Goal: Task Accomplishment & Management: Complete application form

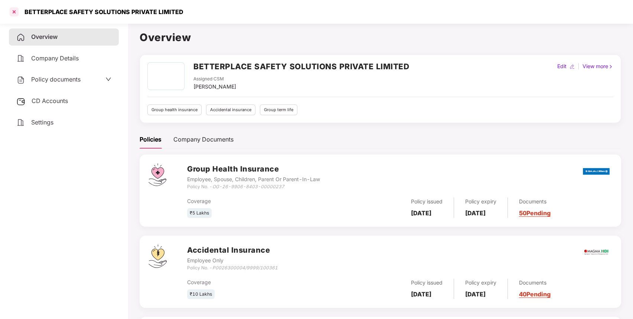
click at [15, 12] on div at bounding box center [14, 12] width 12 height 12
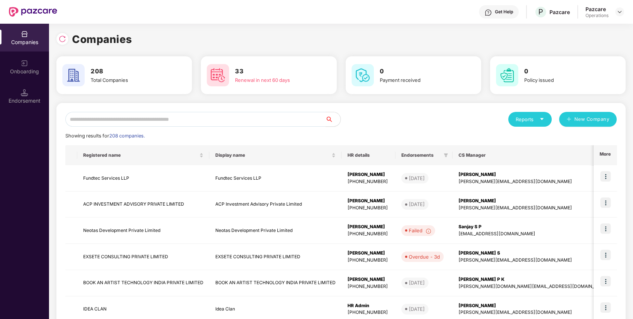
click at [130, 117] on input "text" at bounding box center [195, 119] width 260 height 15
paste input "**********"
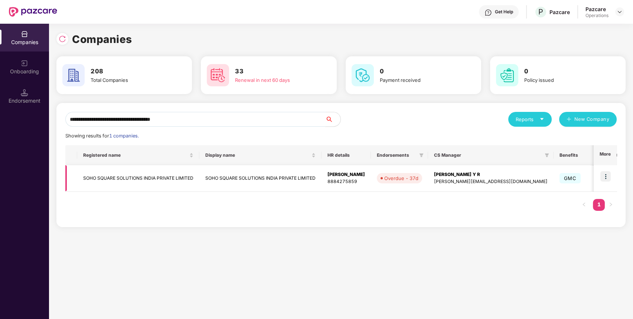
type input "**********"
click at [109, 180] on td "SOHO SQUARE SOLUTIONS INDIA PRIVATE LIMITED" at bounding box center [138, 178] width 122 height 26
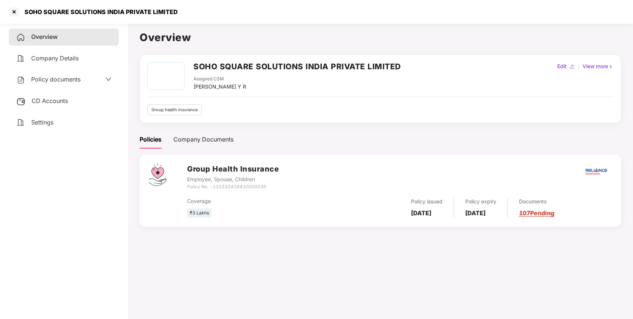
click at [56, 81] on span "Policy documents" at bounding box center [55, 79] width 49 height 7
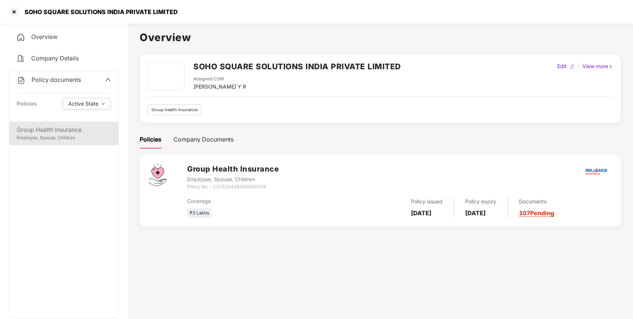
click at [68, 139] on div "Employee, Spouse, Children" at bounding box center [64, 138] width 94 height 7
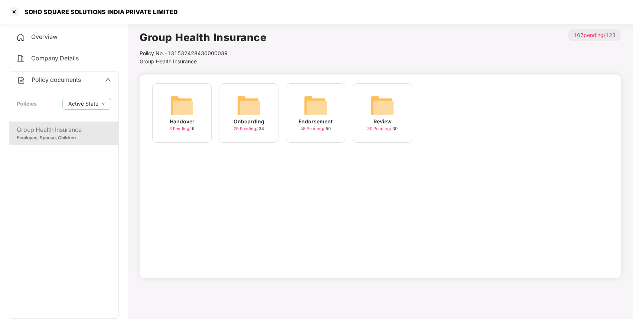
click at [304, 93] on div "Endorsement 45 Pending / 50" at bounding box center [315, 112] width 59 height 59
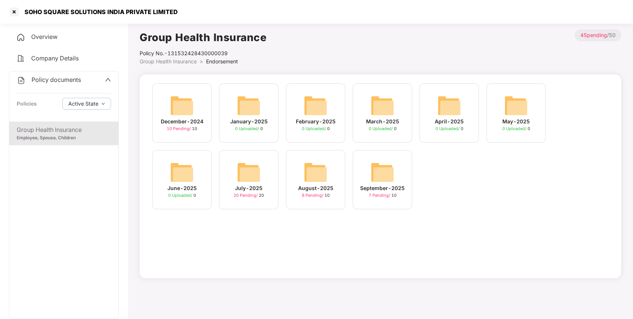
click at [249, 174] on img at bounding box center [249, 173] width 24 height 24
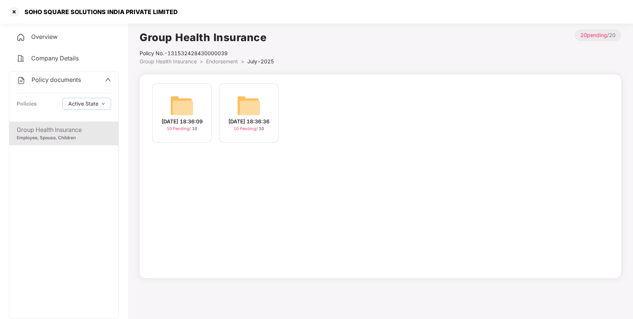
click at [192, 106] on img at bounding box center [182, 106] width 24 height 24
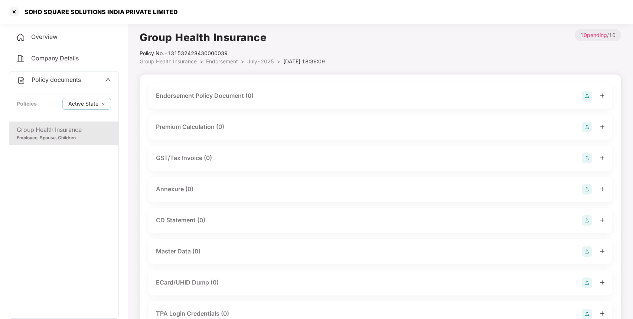
click at [587, 96] on img at bounding box center [586, 96] width 10 height 10
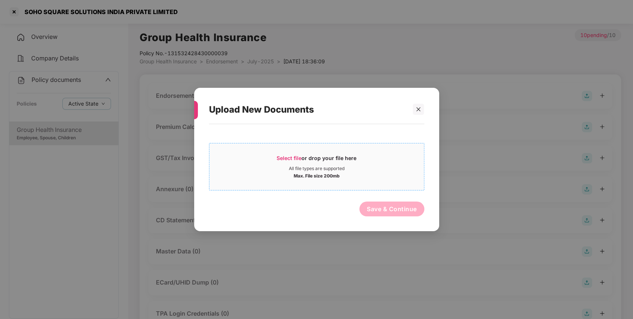
click at [319, 162] on div "Select file or drop your file here" at bounding box center [316, 160] width 80 height 11
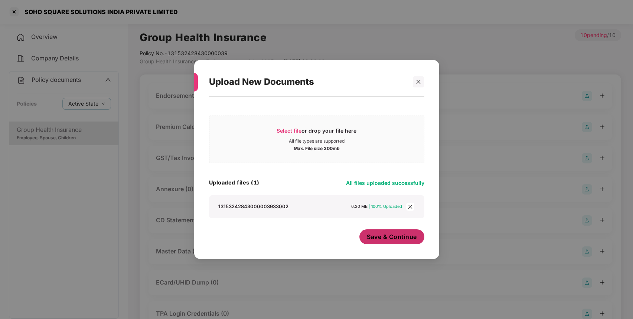
click at [374, 243] on button "Save & Continue" at bounding box center [391, 237] width 65 height 15
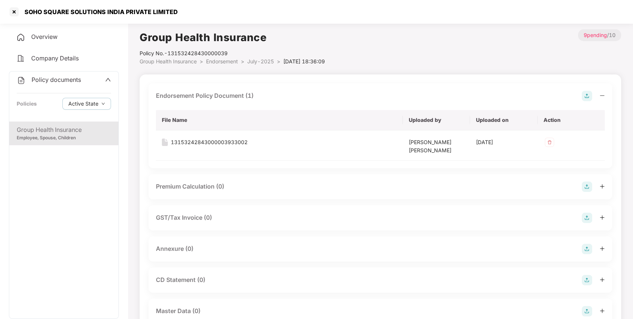
click at [585, 248] on img at bounding box center [586, 249] width 10 height 10
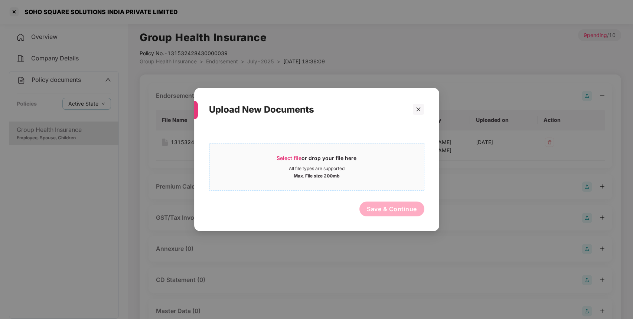
click at [329, 181] on span "Select file or drop your file here All file types are supported Max. File size …" at bounding box center [316, 167] width 214 height 36
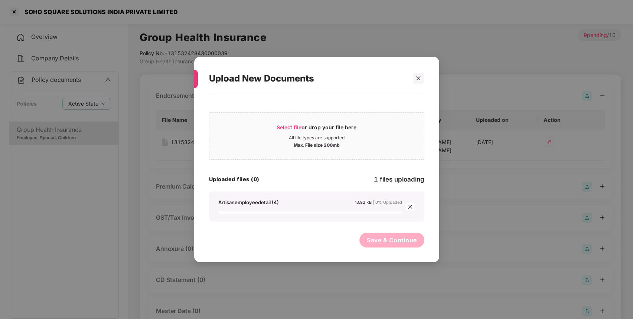
click at [392, 238] on span "Save & Continue" at bounding box center [392, 240] width 50 height 8
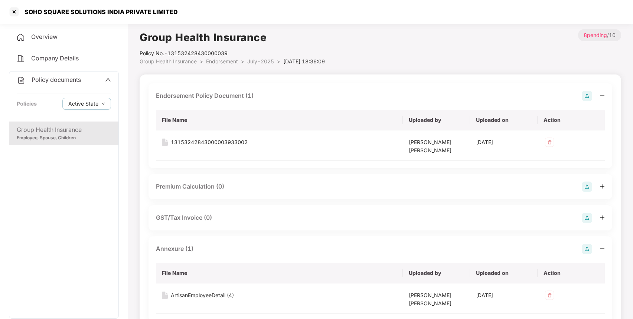
scroll to position [213, 0]
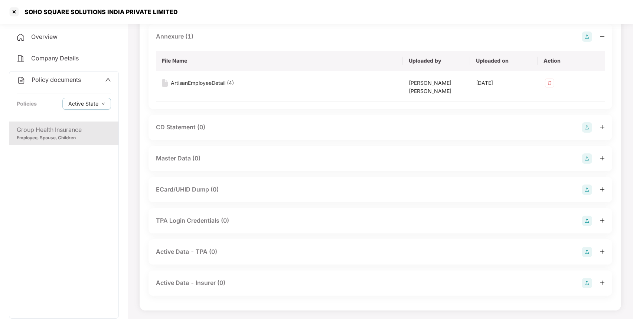
click at [588, 160] on img at bounding box center [586, 159] width 10 height 10
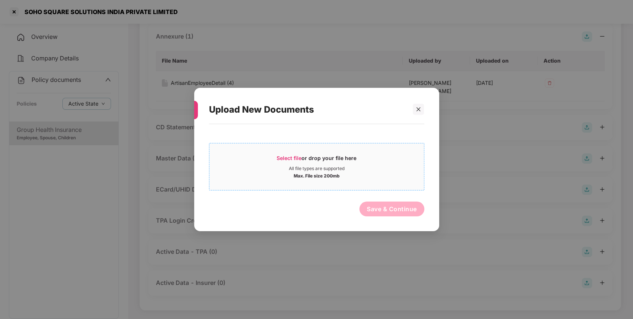
click at [341, 160] on div "Select file or drop your file here" at bounding box center [316, 160] width 80 height 11
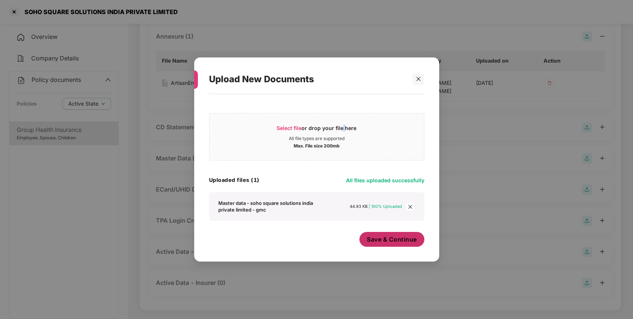
click at [395, 246] on button "Save & Continue" at bounding box center [391, 239] width 65 height 15
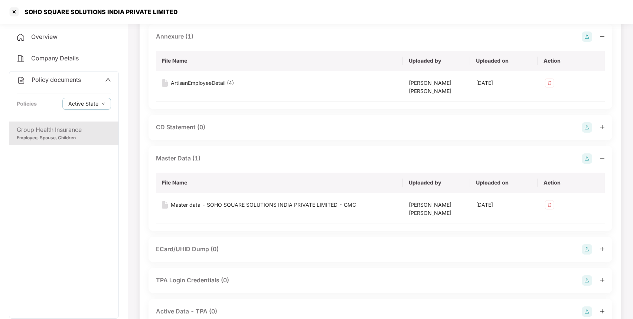
click at [61, 87] on div "Policy documents Policies Active State" at bounding box center [63, 97] width 109 height 50
click at [60, 80] on span "Policy documents" at bounding box center [56, 79] width 49 height 7
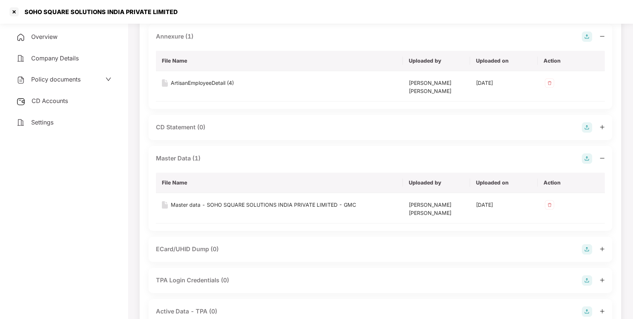
click at [44, 105] on div "CD Accounts" at bounding box center [64, 101] width 110 height 17
